Goal: Information Seeking & Learning: Understand process/instructions

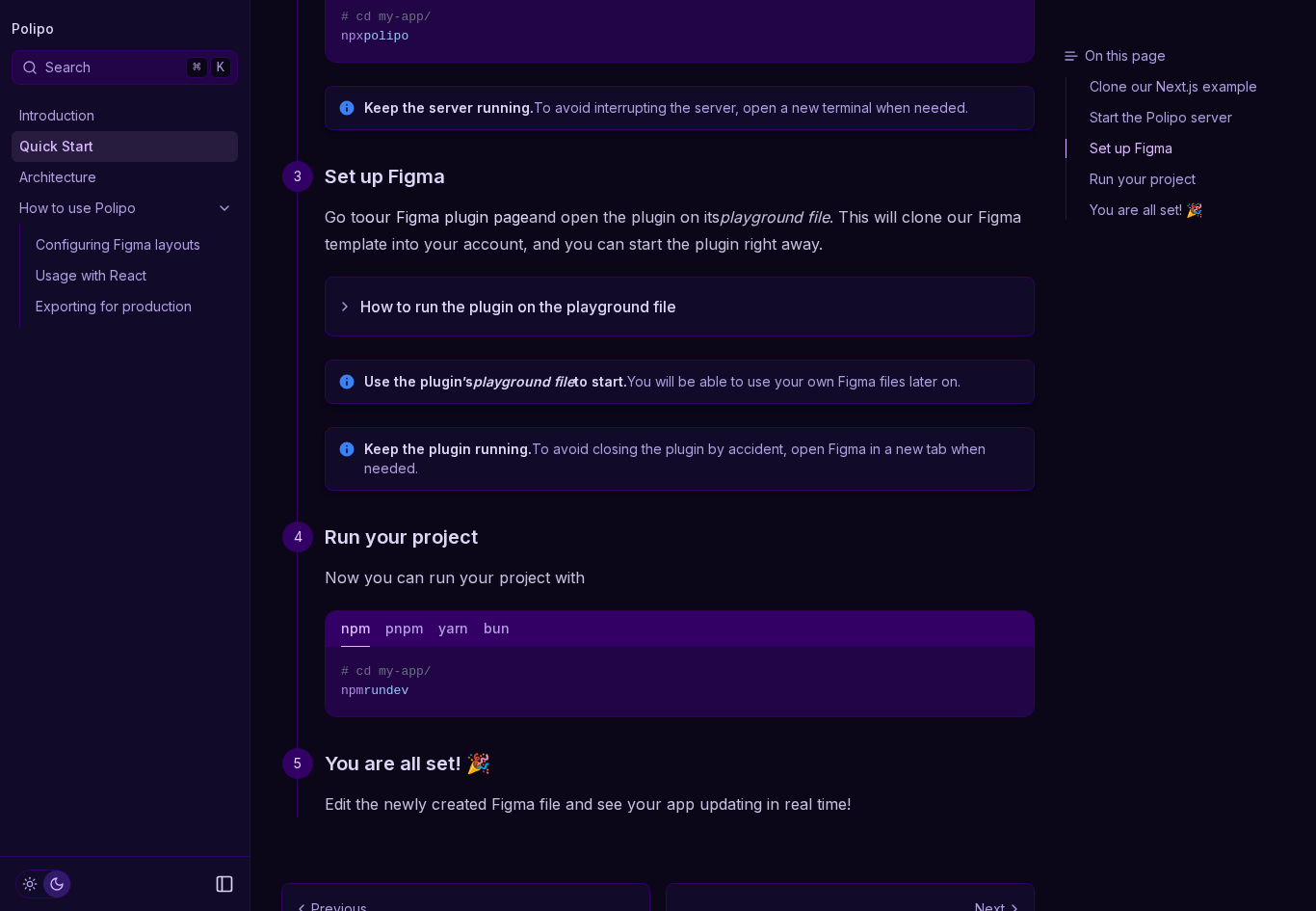
scroll to position [538, 0]
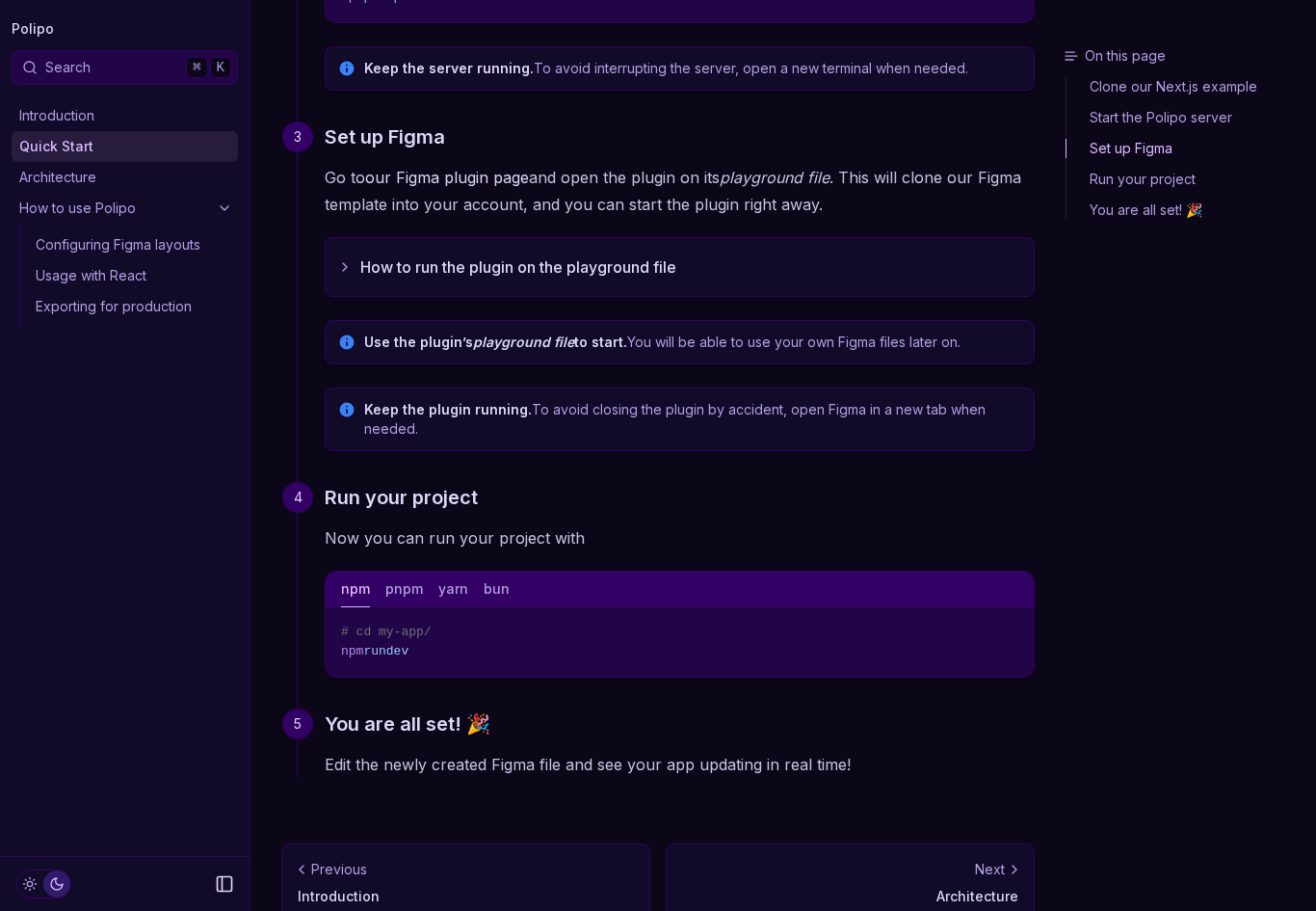
click at [1005, 878] on div "Next" at bounding box center [849, 869] width 336 height 19
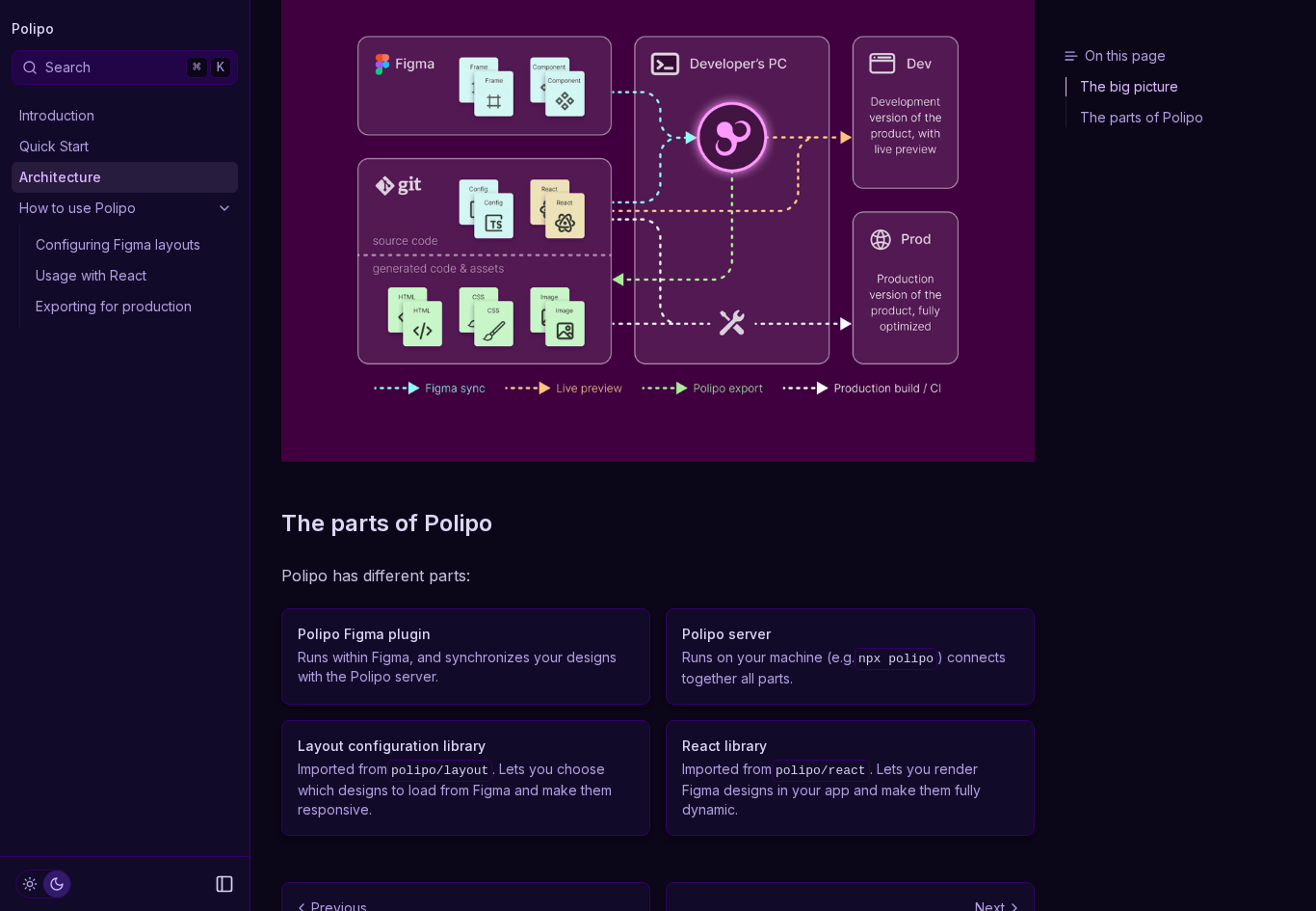
scroll to position [305, 0]
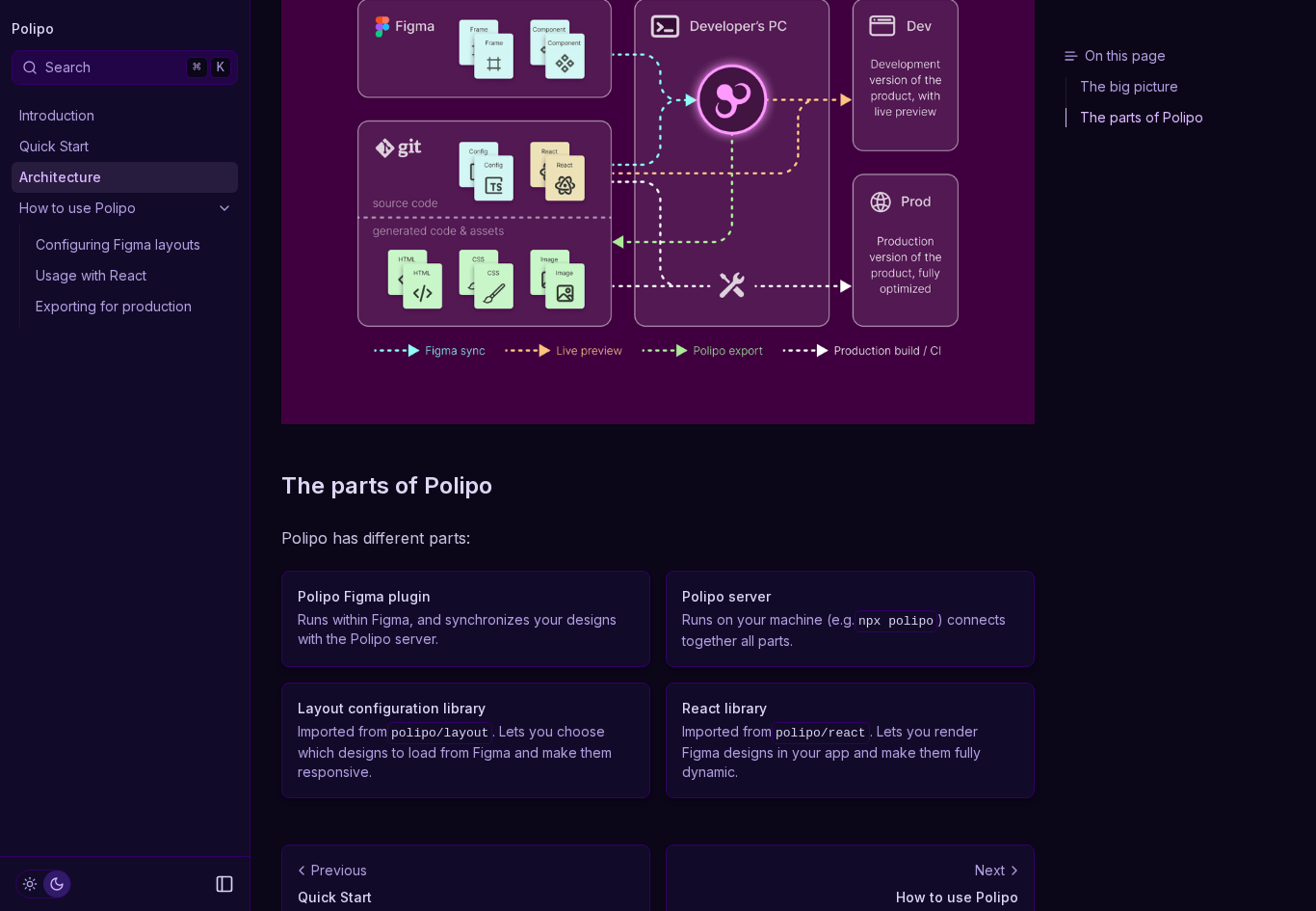
click at [938, 879] on link "Next How to use Polipo" at bounding box center [850, 884] width 369 height 79
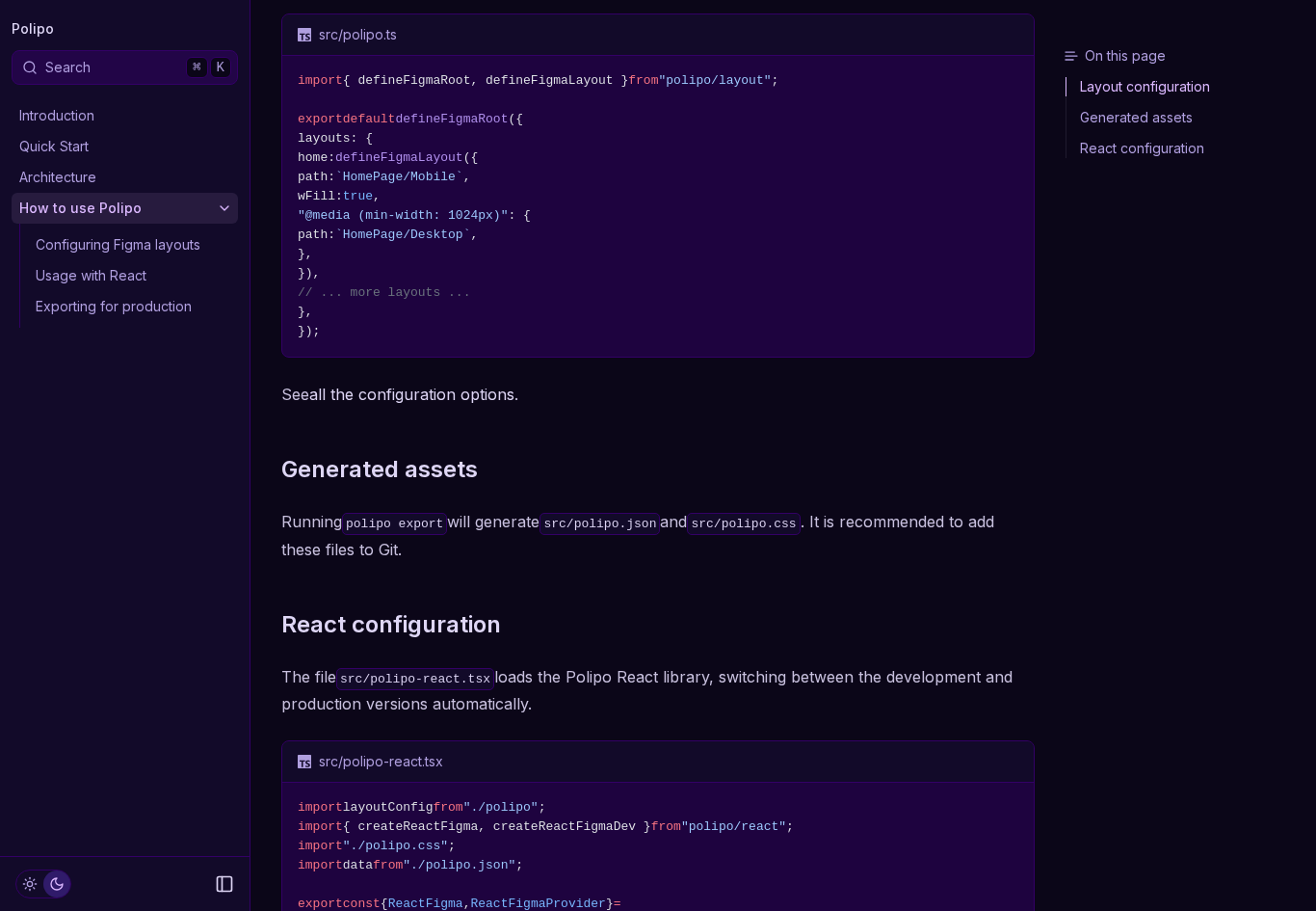
scroll to position [749, 0]
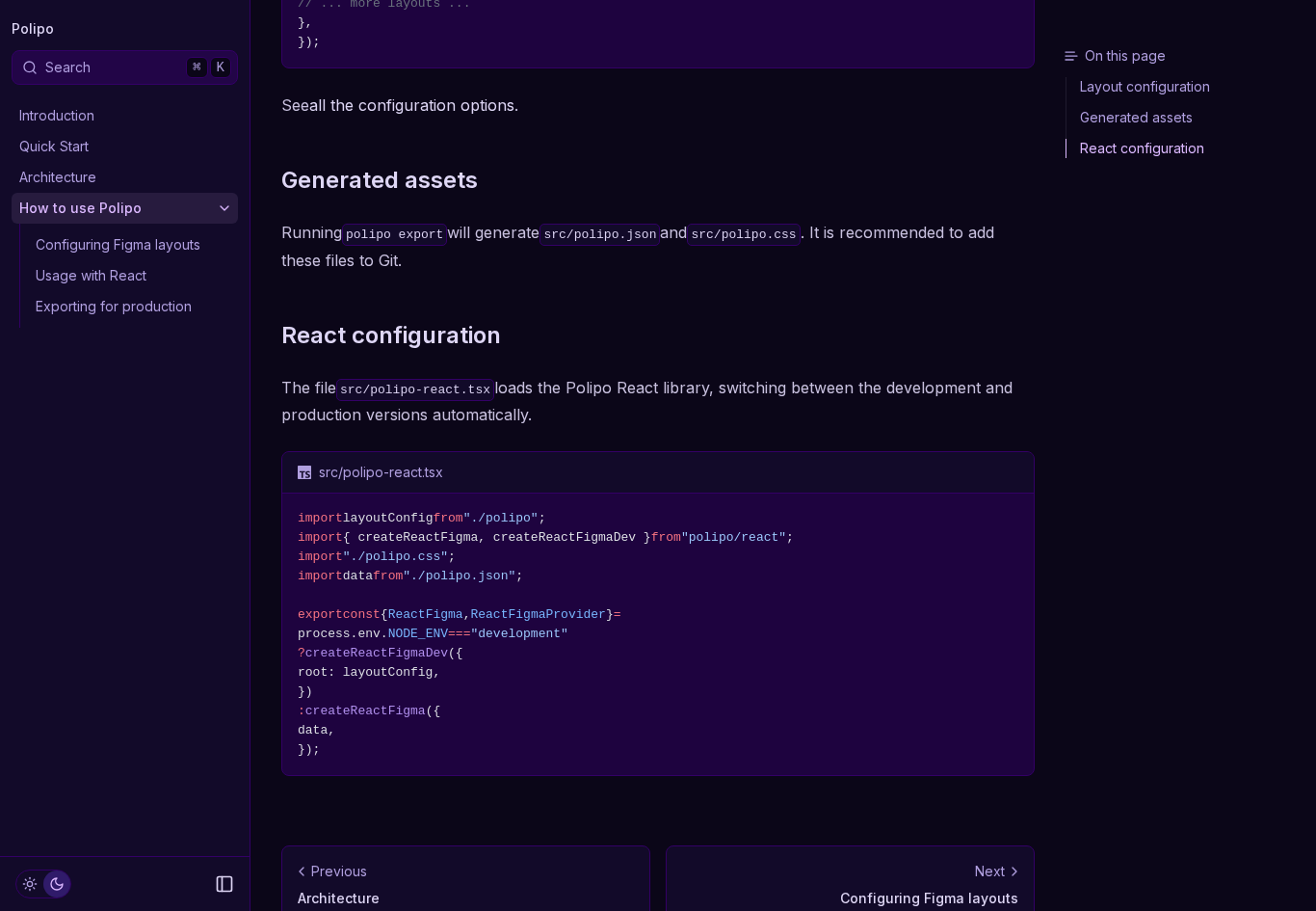
click at [959, 894] on p "Configuring Figma layouts" at bounding box center [849, 898] width 336 height 19
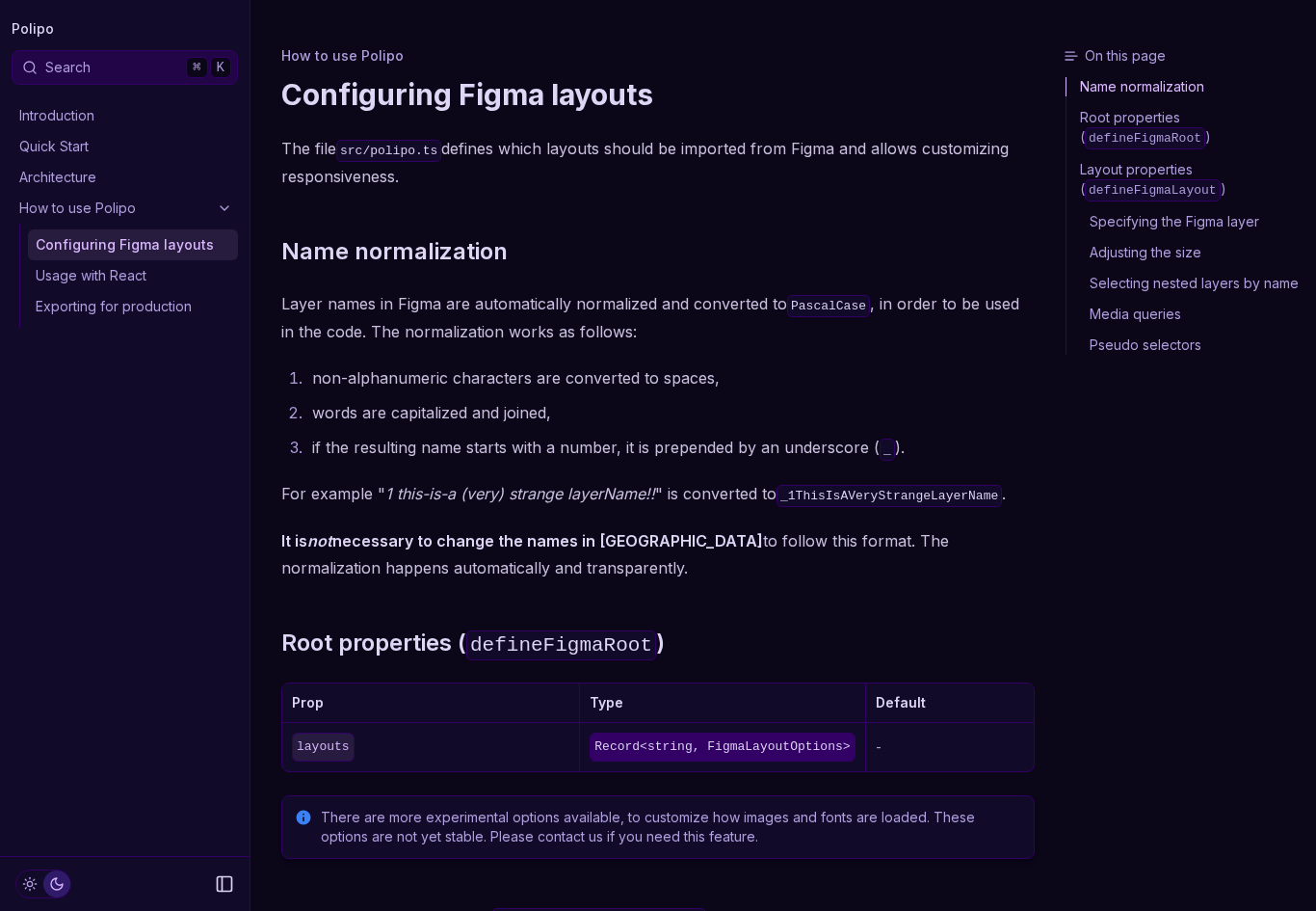
click at [956, 905] on h2 "Layout properties ( defineFigmaLayout )" at bounding box center [658, 921] width 754 height 32
click at [30, 26] on link "Polipo" at bounding box center [33, 29] width 43 height 27
